Goal: Navigation & Orientation: Find specific page/section

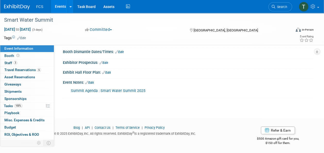
click at [13, 49] on span "Event Information" at bounding box center [18, 48] width 29 height 4
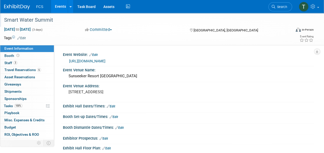
click at [19, 19] on div "Smart Water Summit" at bounding box center [144, 19] width 285 height 9
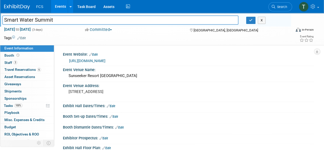
click at [20, 7] on img at bounding box center [17, 6] width 26 height 5
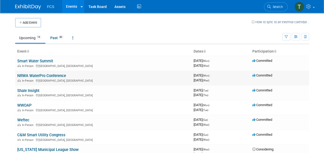
click at [30, 75] on link "NRWA WaterPro Conference" at bounding box center [41, 75] width 49 height 5
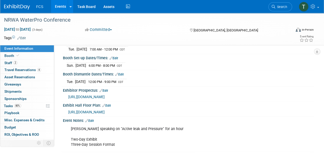
scroll to position [52, 0]
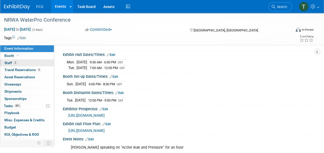
click at [10, 62] on span "Staff 2" at bounding box center [10, 63] width 13 height 4
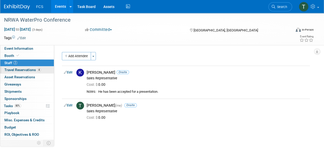
click at [11, 70] on span "Travel Reservations 4" at bounding box center [22, 70] width 37 height 4
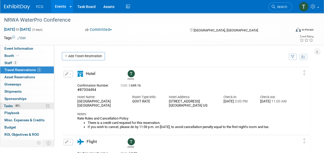
click at [12, 105] on span "Tasks 80%" at bounding box center [12, 106] width 17 height 4
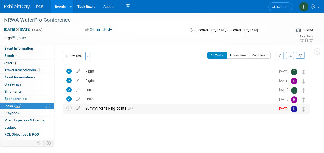
scroll to position [9, 0]
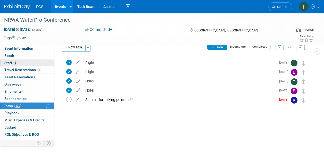
click at [10, 62] on span "Staff 2" at bounding box center [10, 63] width 13 height 4
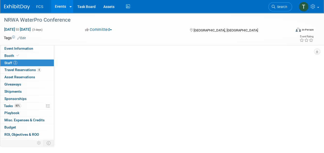
scroll to position [0, 0]
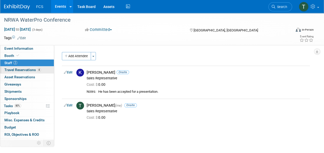
click at [14, 70] on span "Travel Reservations 4" at bounding box center [22, 70] width 37 height 4
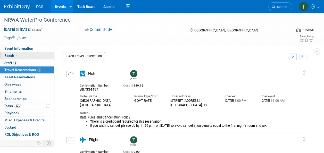
click at [10, 57] on span "Booth" at bounding box center [12, 56] width 16 height 4
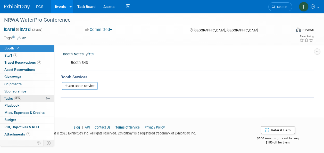
scroll to position [12, 0]
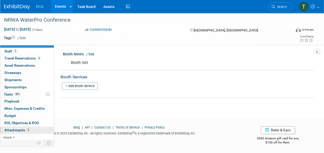
click at [15, 128] on span "Attachments 2" at bounding box center [17, 130] width 26 height 4
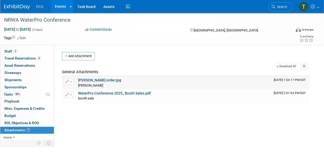
click at [93, 80] on link "[PERSON_NAME] order.jpg" at bounding box center [99, 80] width 43 height 4
